Goal: Task Accomplishment & Management: Use online tool/utility

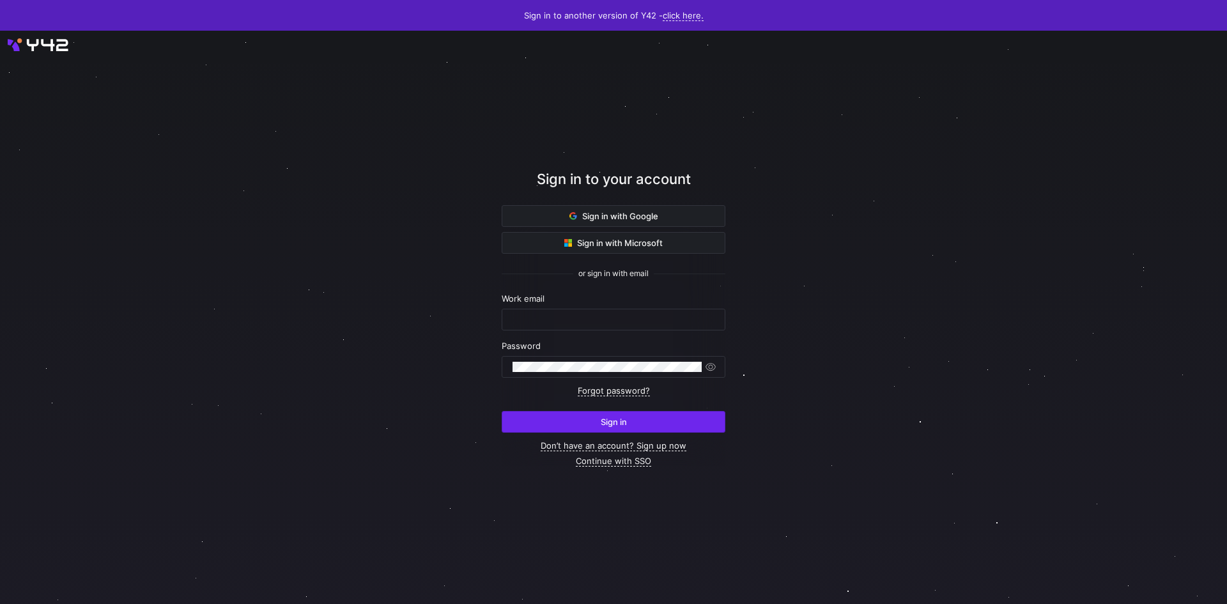
type input "[PERSON_NAME][EMAIL_ADDRESS][DOMAIN_NAME]"
click at [611, 420] on span "Sign in" at bounding box center [614, 422] width 26 height 10
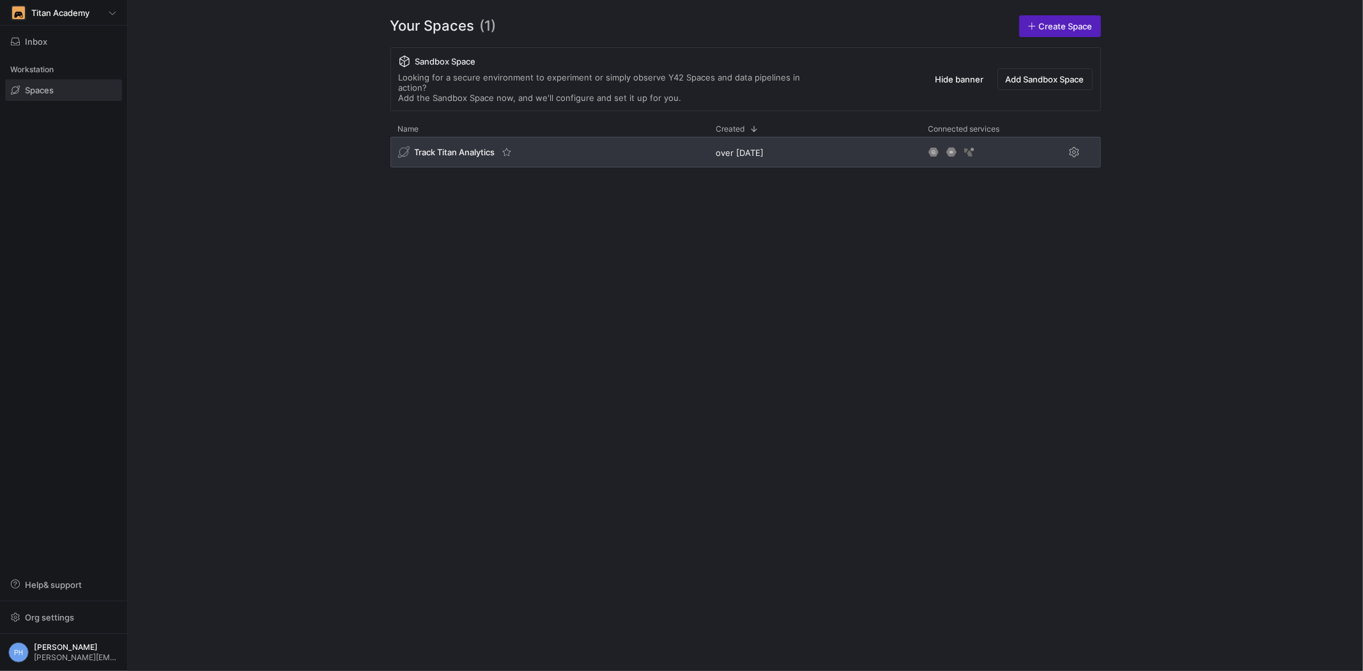
click at [458, 148] on div "Track Titan Analytics" at bounding box center [446, 152] width 97 height 12
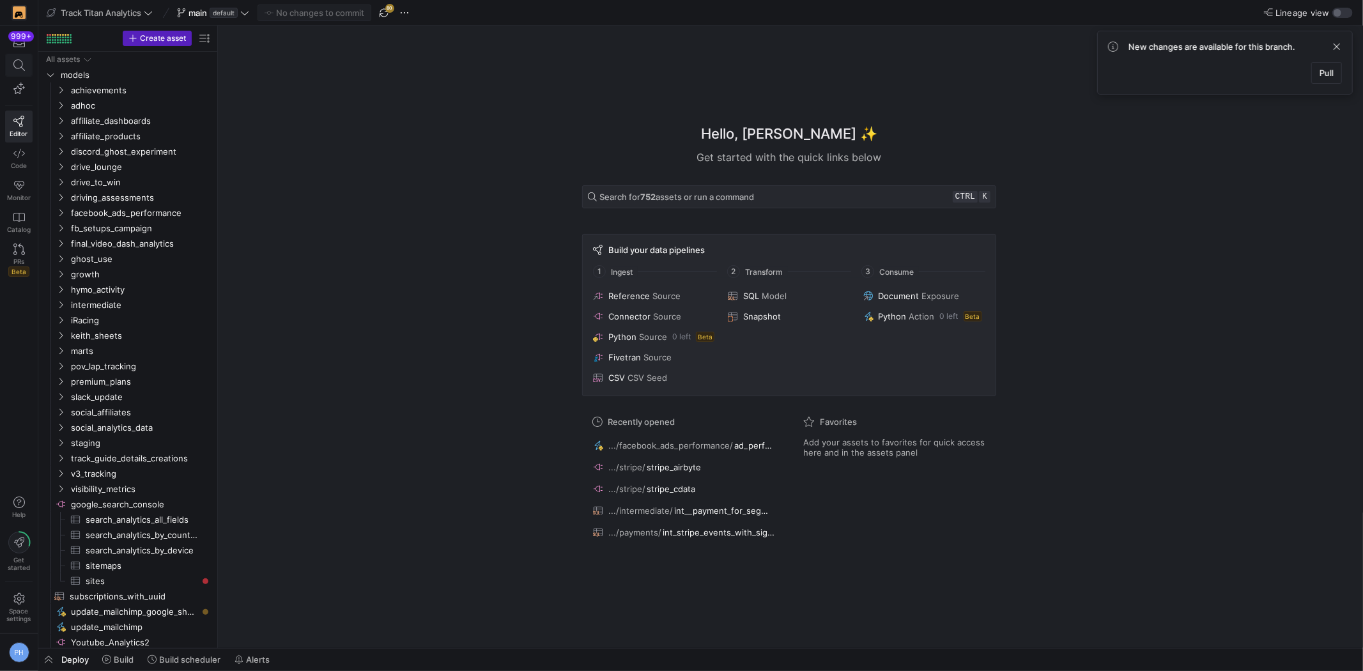
click at [24, 69] on icon at bounding box center [19, 65] width 12 height 12
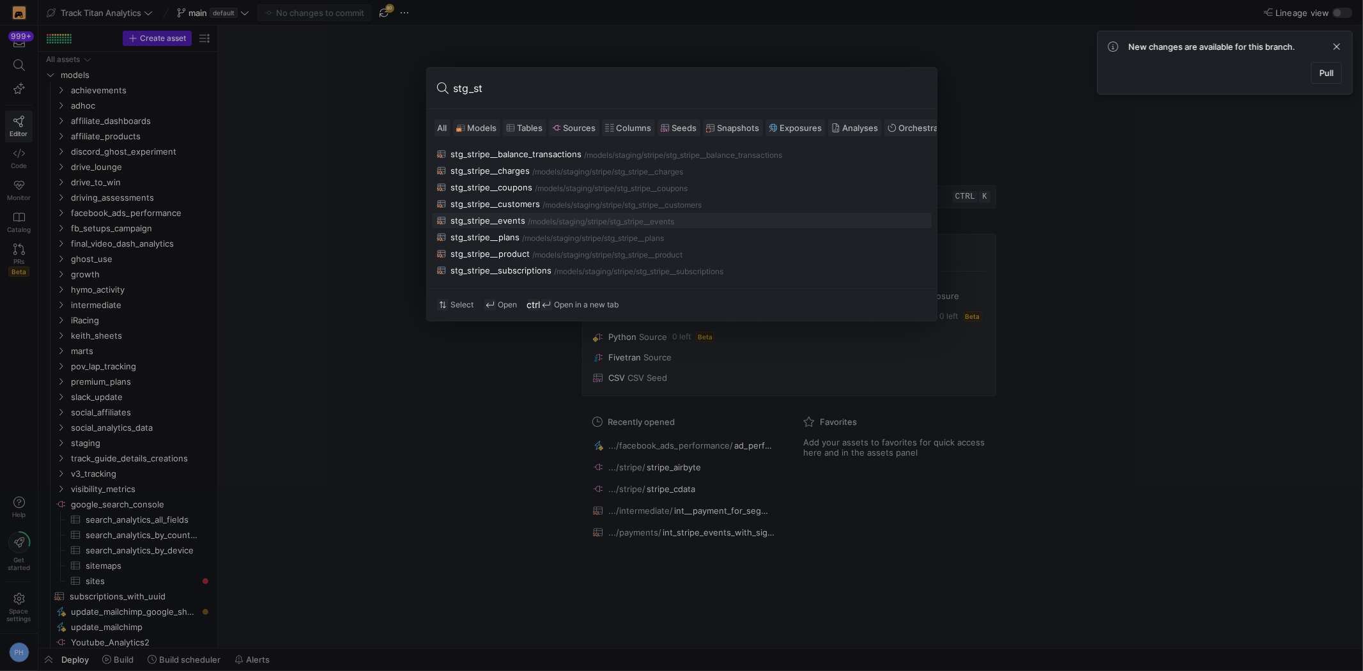
type input "stg_st"
click at [520, 225] on div "stg_stripe__events" at bounding box center [488, 220] width 75 height 10
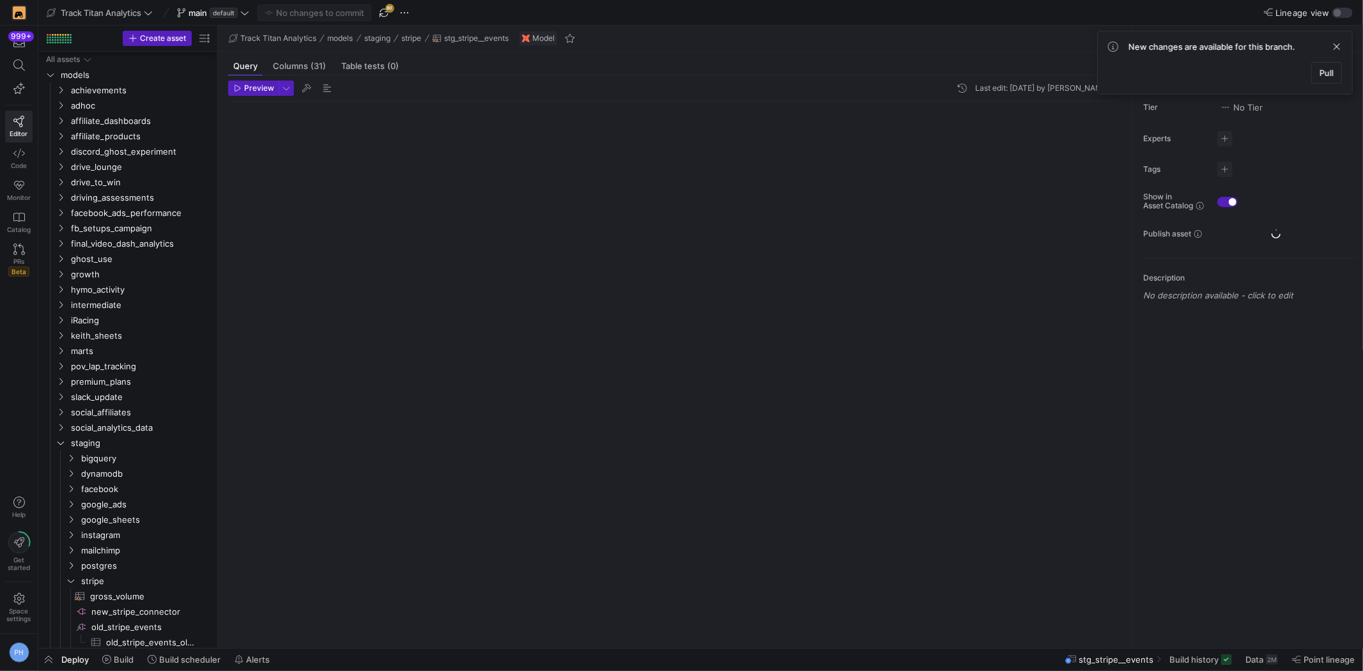
scroll to position [79, 0]
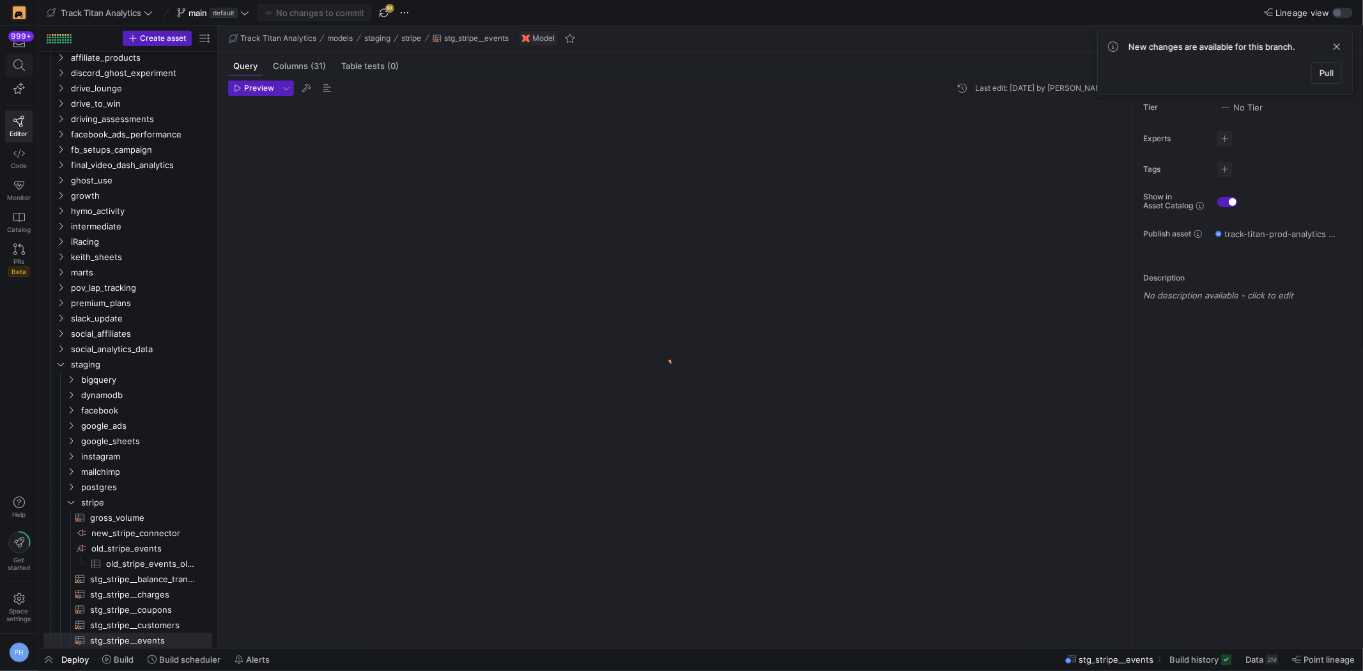
click at [20, 71] on icon at bounding box center [19, 65] width 12 height 12
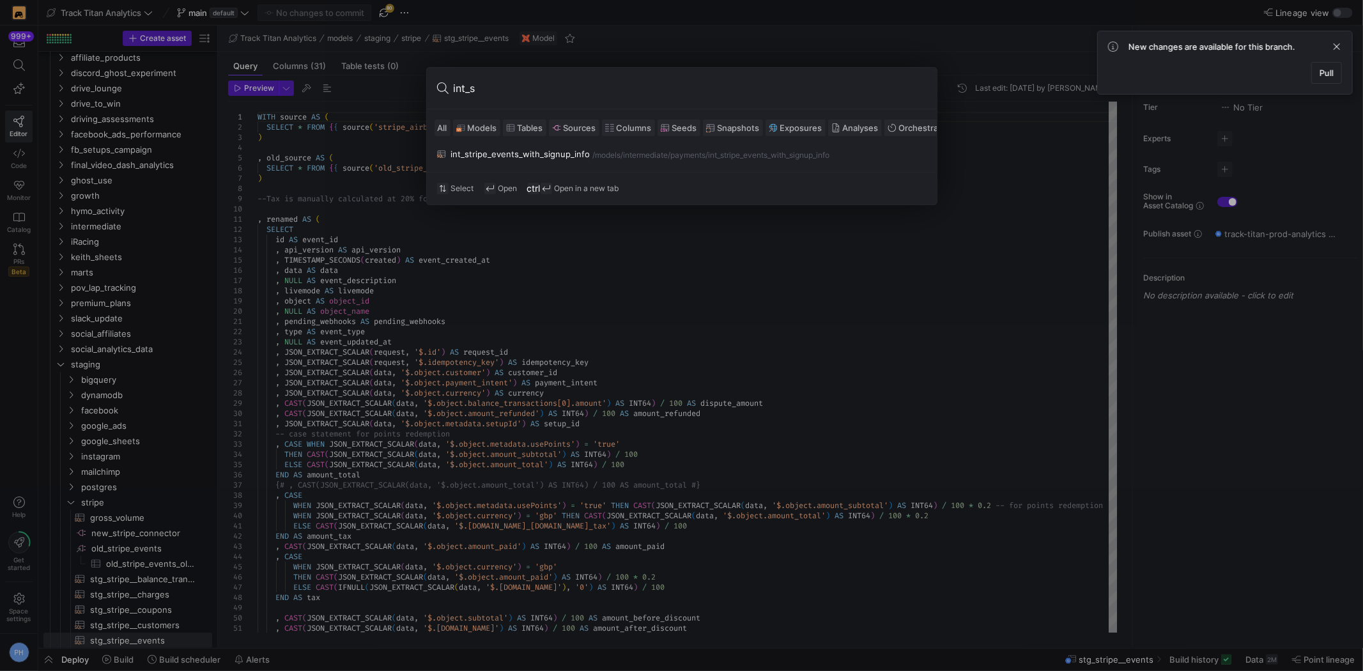
type input "int_s"
click at [488, 141] on div "All Models Tables Sources Columns Seeds Snapshots Exposures Analyses Orchestrat…" at bounding box center [682, 127] width 510 height 37
click at [484, 151] on div "int_stripe_events_with_signup_info" at bounding box center [520, 154] width 139 height 10
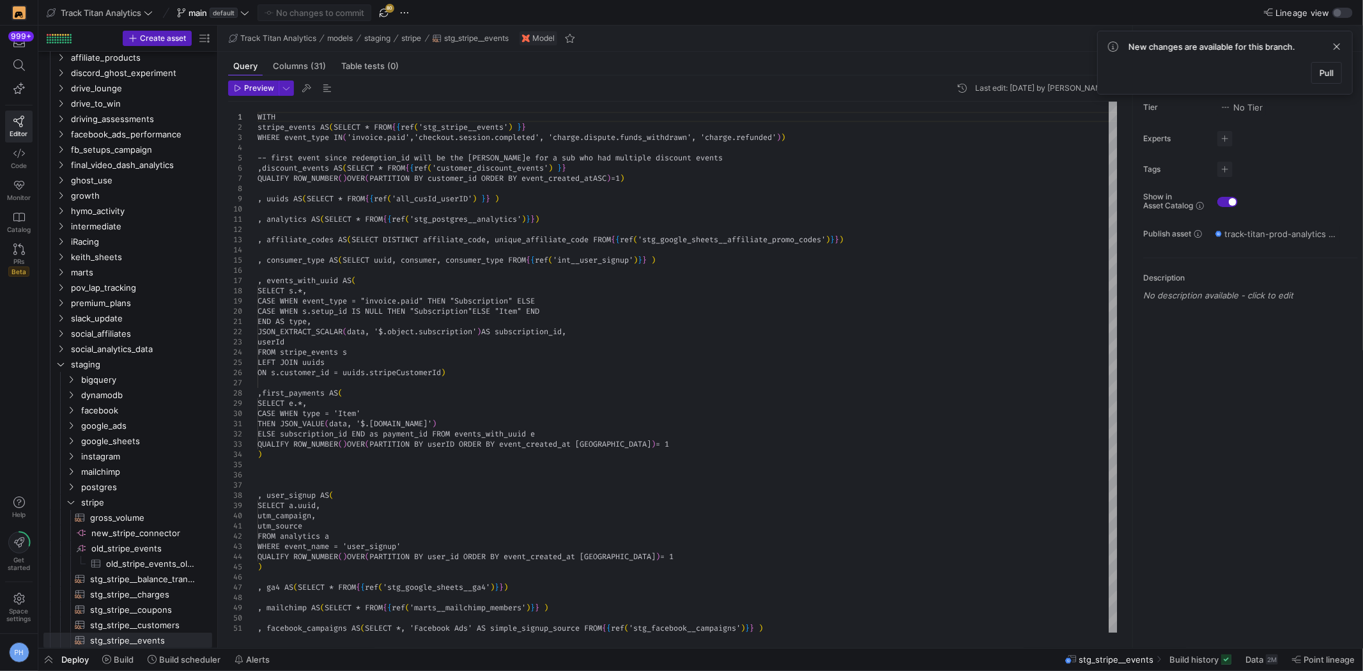
type textarea "WITH stripe_events AS (SELECT * FROM {{ ref('stg_stripe__events') }} WHERE even…"
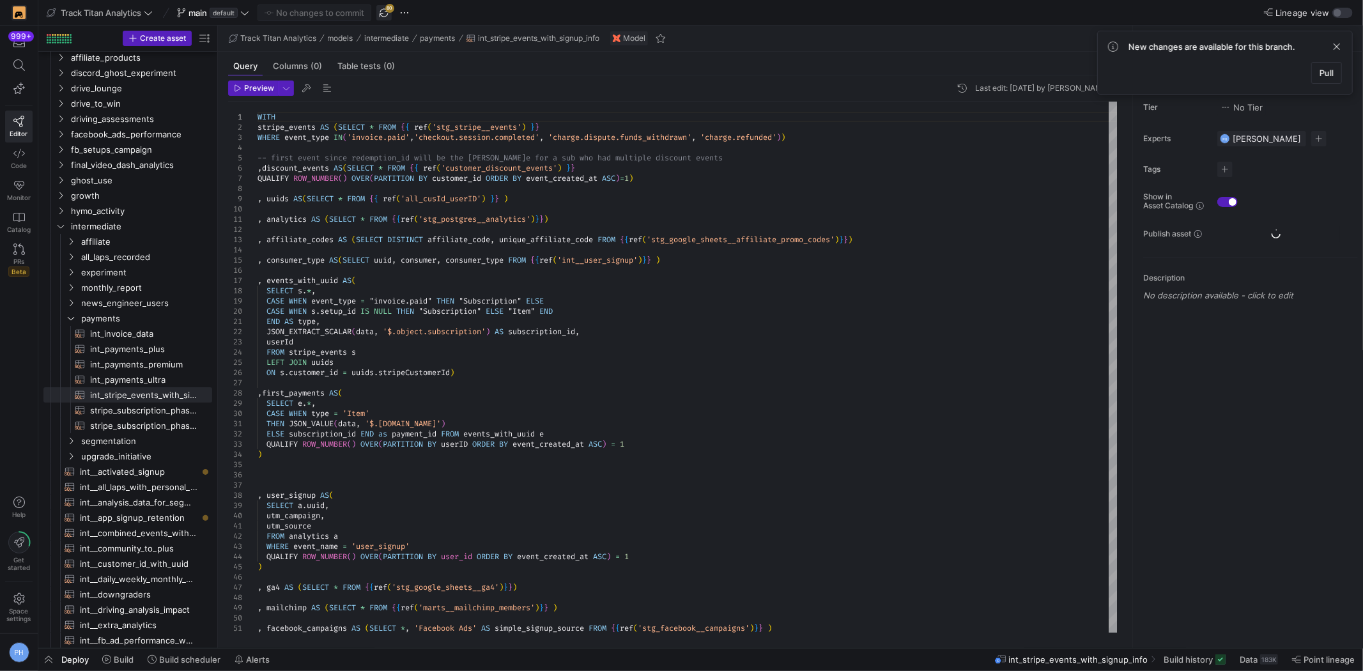
click at [388, 13] on span "button" at bounding box center [383, 12] width 15 height 15
click at [400, 10] on span "button" at bounding box center [404, 12] width 15 height 15
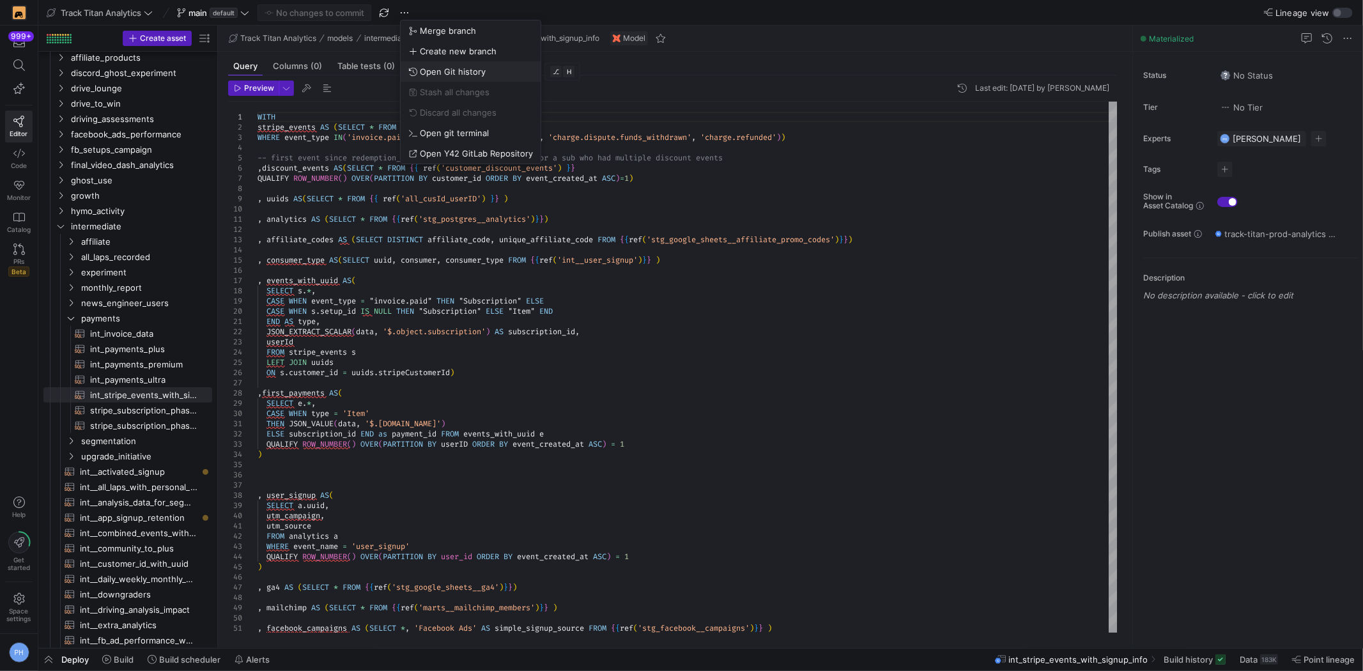
click at [461, 66] on span "Open Git history" at bounding box center [453, 71] width 66 height 10
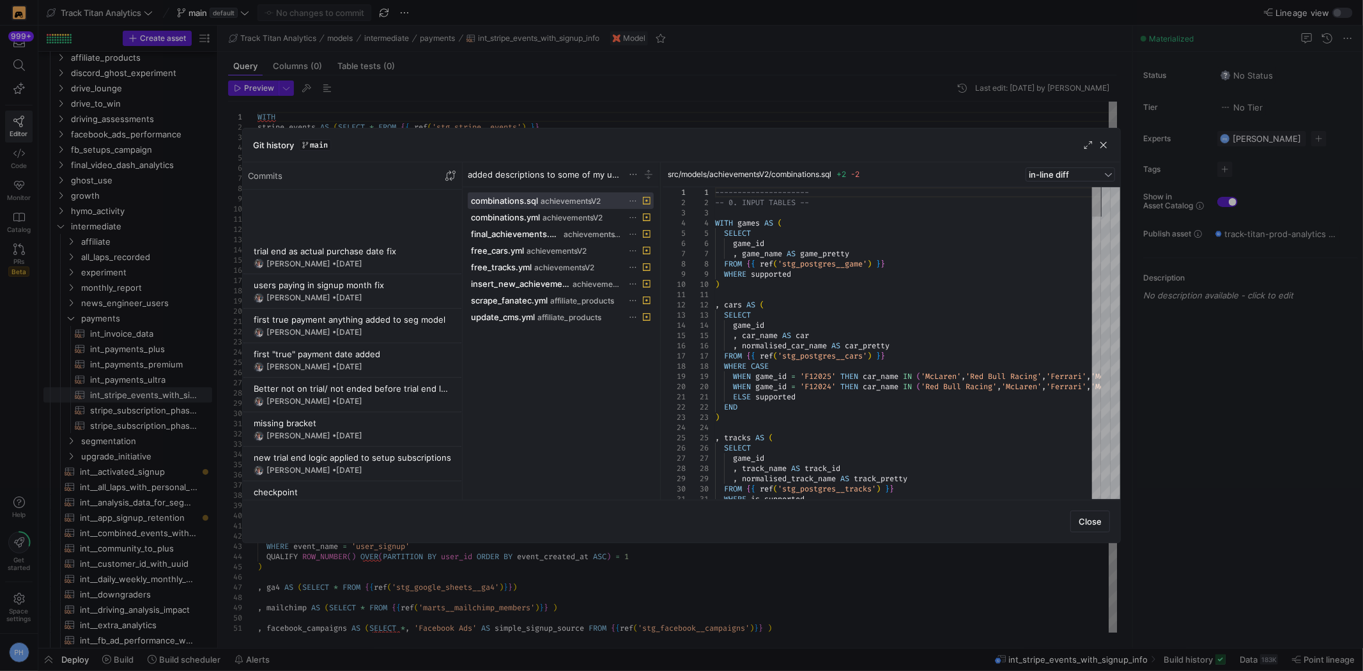
scroll to position [2094, 0]
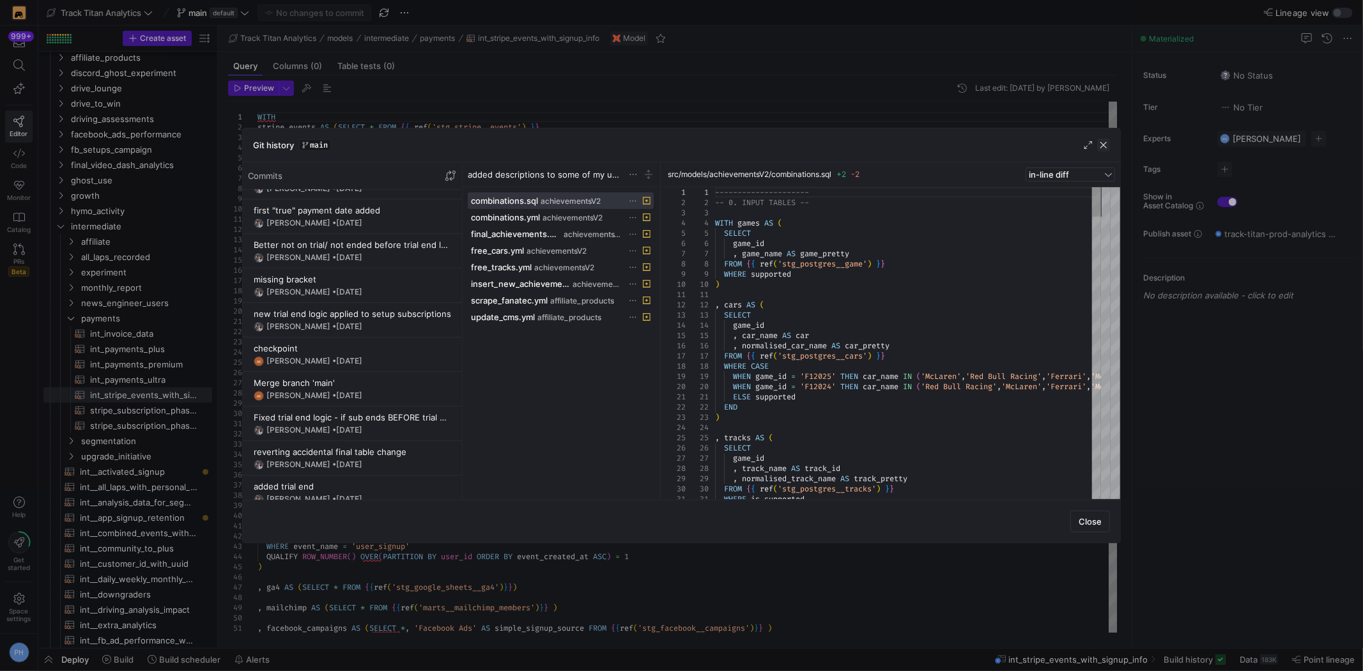
click at [1104, 148] on span "button" at bounding box center [1103, 145] width 13 height 13
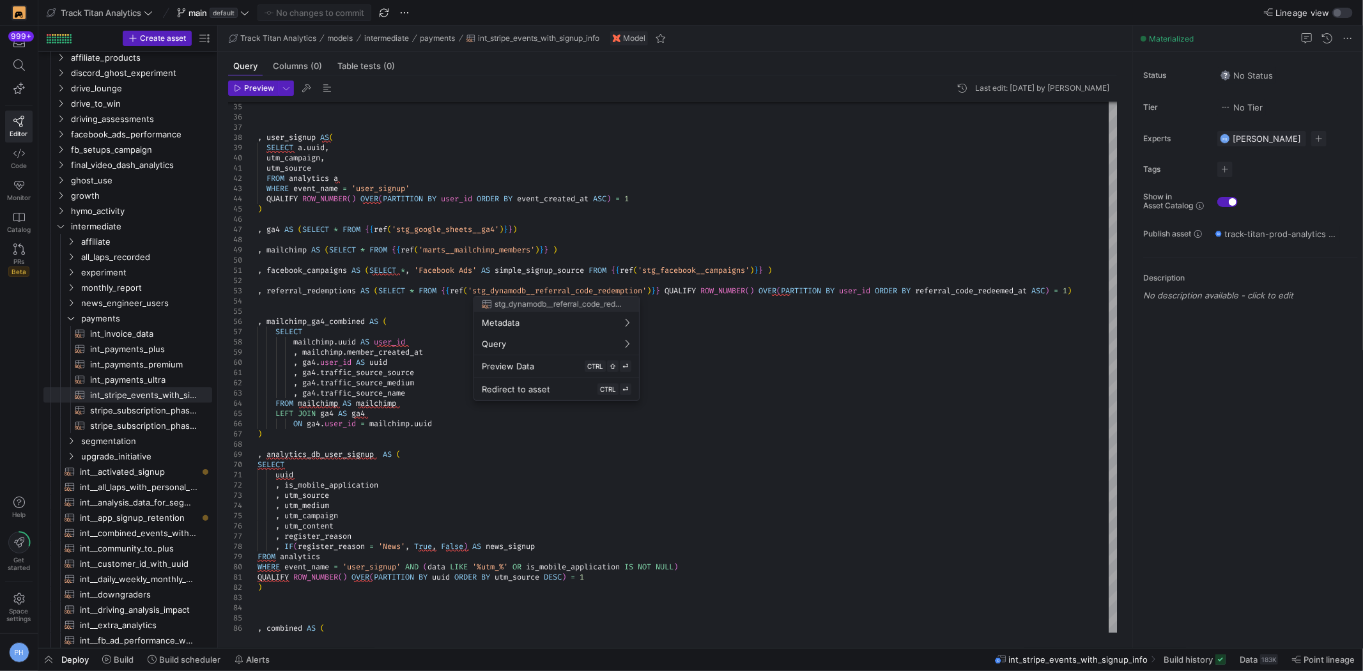
click at [468, 203] on div at bounding box center [681, 335] width 1363 height 671
